Goal: Register for event/course

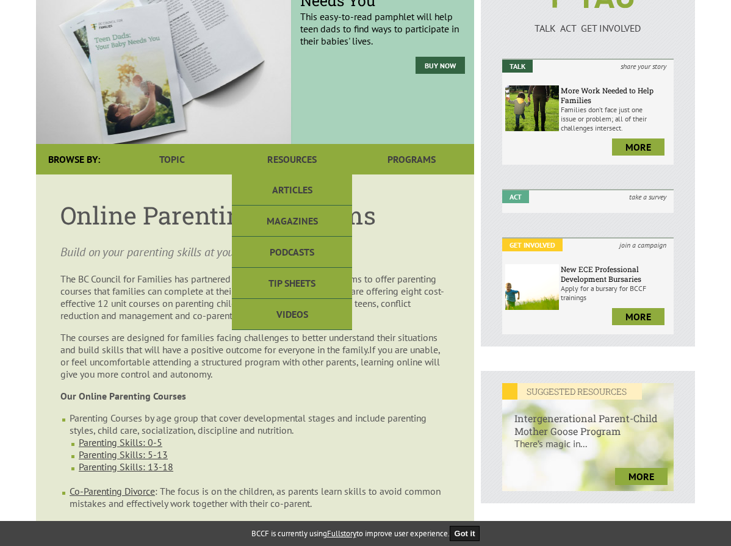
scroll to position [244, 0]
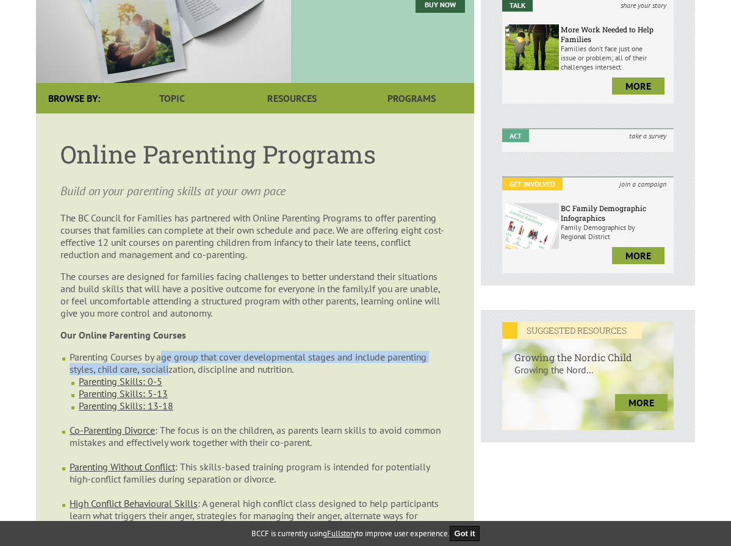
drag, startPoint x: 162, startPoint y: 333, endPoint x: 170, endPoint y: 344, distance: 13.5
click at [170, 351] on li "Parenting Courses by age group that cover developmental stages and include pare…" at bounding box center [260, 387] width 380 height 73
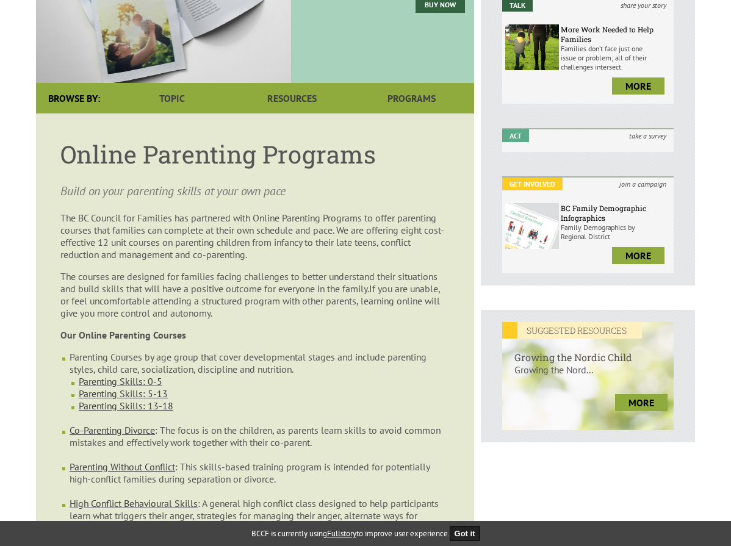
drag, startPoint x: 170, startPoint y: 344, endPoint x: 264, endPoint y: 359, distance: 95.1
click at [264, 375] on li "Parenting Skills: 0-5" at bounding box center [264, 381] width 371 height 12
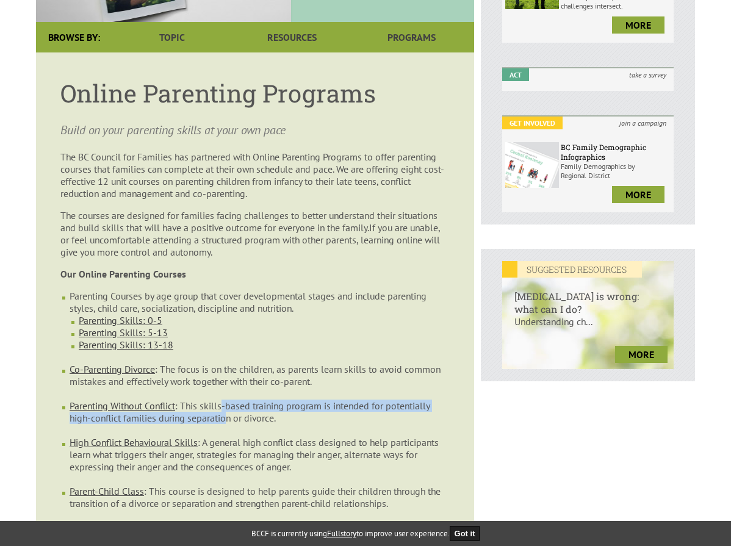
drag, startPoint x: 226, startPoint y: 383, endPoint x: 227, endPoint y: 389, distance: 6.1
click at [227, 400] on li "Parenting Without Conflict : This skills-based training program is intended for…" at bounding box center [260, 418] width 380 height 37
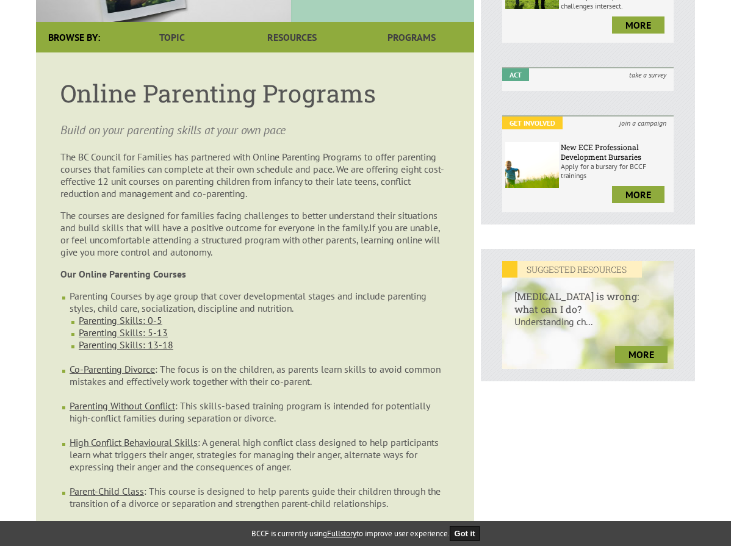
drag, startPoint x: 227, startPoint y: 389, endPoint x: 297, endPoint y: 398, distance: 70.8
click at [297, 400] on li "Parenting Without Conflict : This skills-based training program is intended for…" at bounding box center [260, 418] width 380 height 37
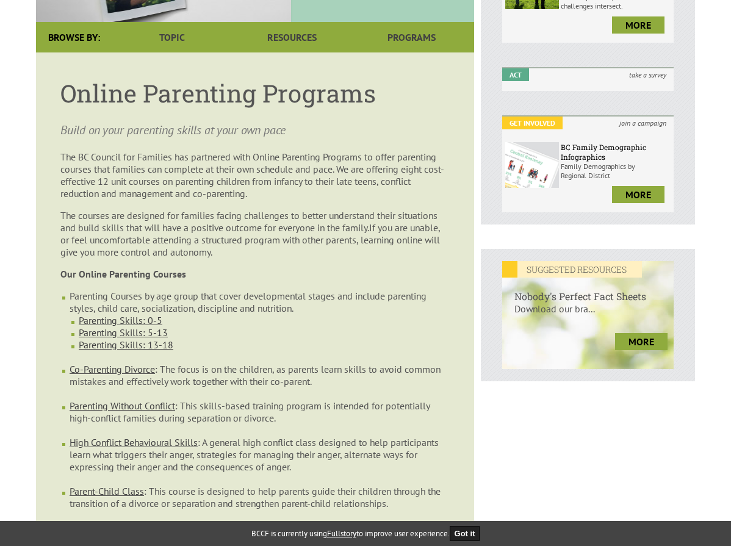
scroll to position [549, 0]
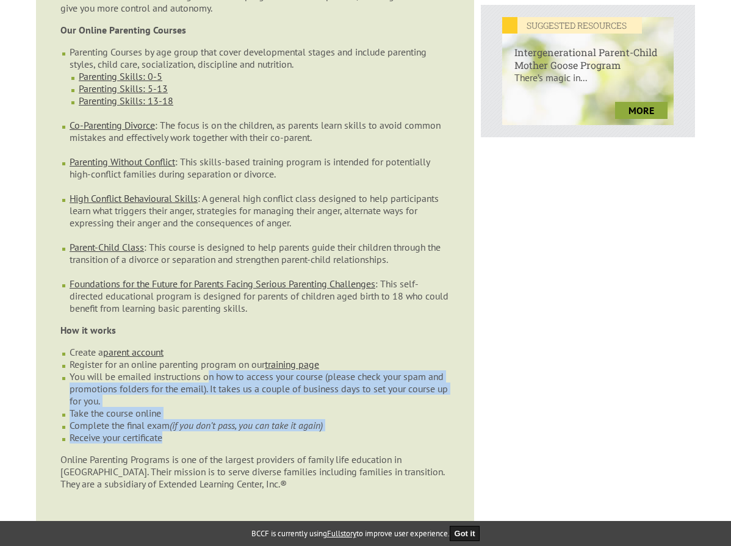
drag, startPoint x: 212, startPoint y: 354, endPoint x: 242, endPoint y: 411, distance: 63.9
click at [242, 411] on ul "Create a parent account Register for an online parenting program on our trainin…" at bounding box center [254, 395] width 389 height 98
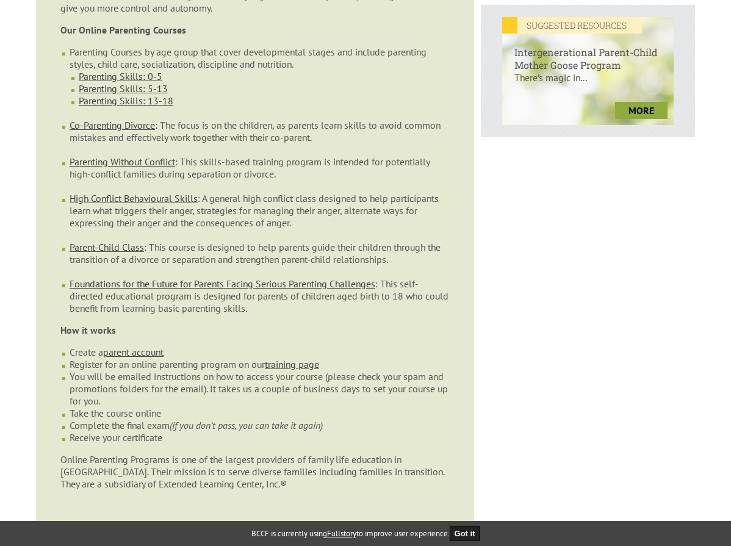
drag, startPoint x: 242, startPoint y: 411, endPoint x: 311, endPoint y: 419, distance: 70.0
click at [311, 419] on article "Online Parenting Programs Build on your parenting skills at your own pace The B…" at bounding box center [255, 166] width 438 height 716
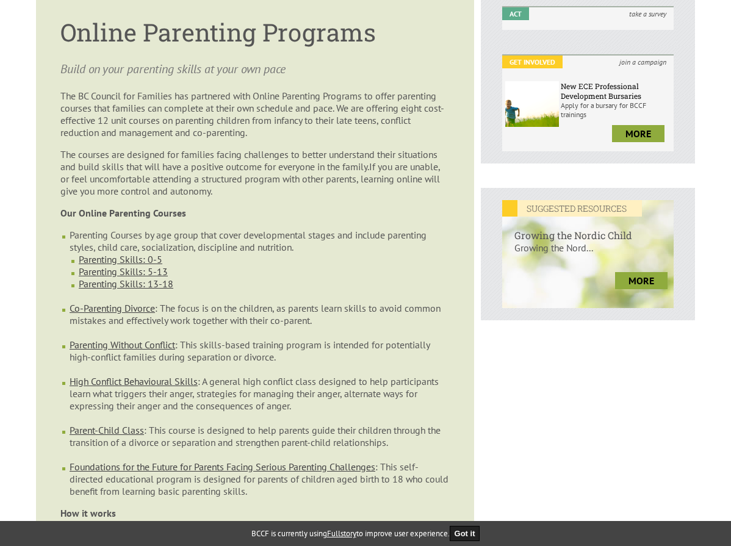
scroll to position [305, 0]
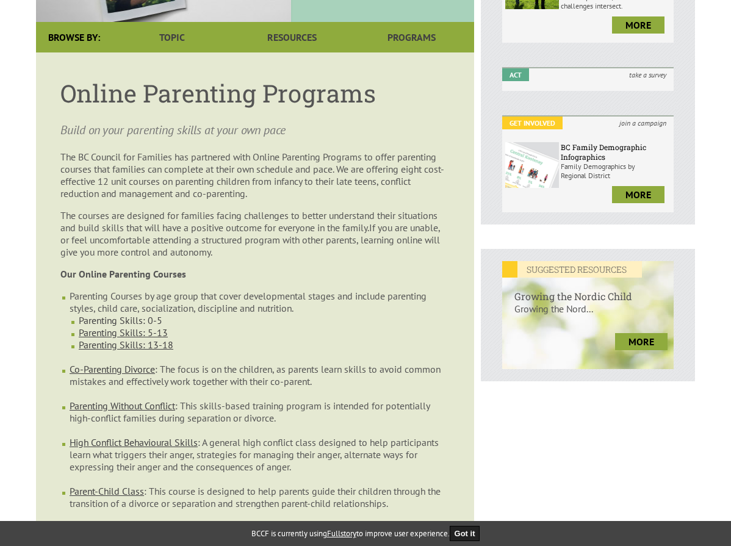
click at [151, 314] on link "Parenting Skills: 0-5" at bounding box center [121, 320] width 84 height 12
